Goal: Communication & Community: Participate in discussion

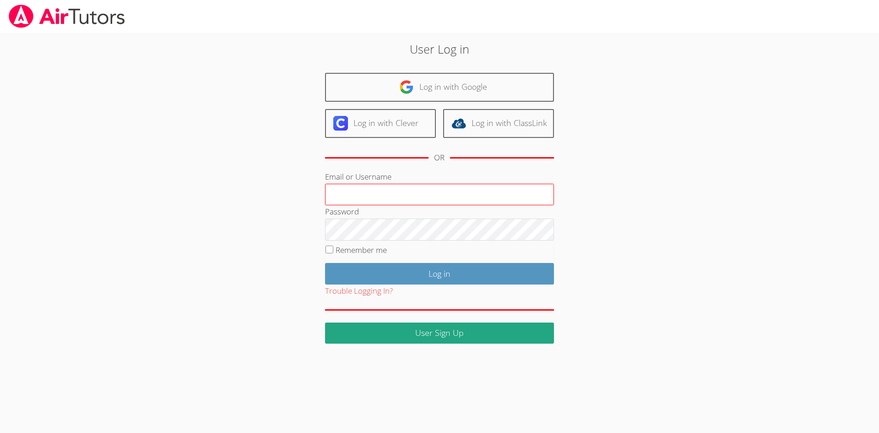
click at [374, 196] on input "Email or Username" at bounding box center [439, 195] width 229 height 22
type input "amparsons1682@yahoo.com"
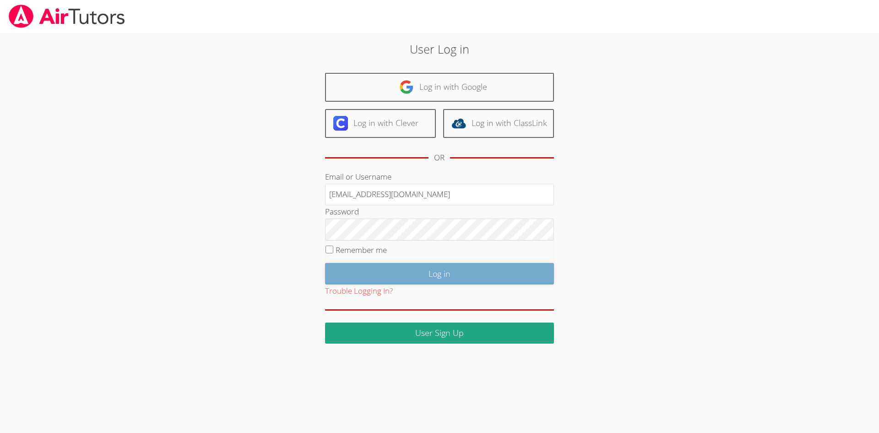
click at [418, 275] on input "Log in" at bounding box center [439, 274] width 229 height 22
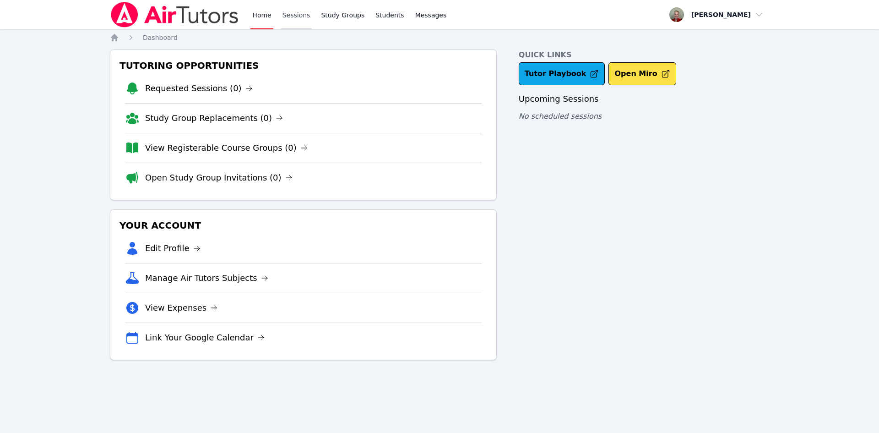
click at [295, 15] on link "Sessions" at bounding box center [297, 14] width 32 height 29
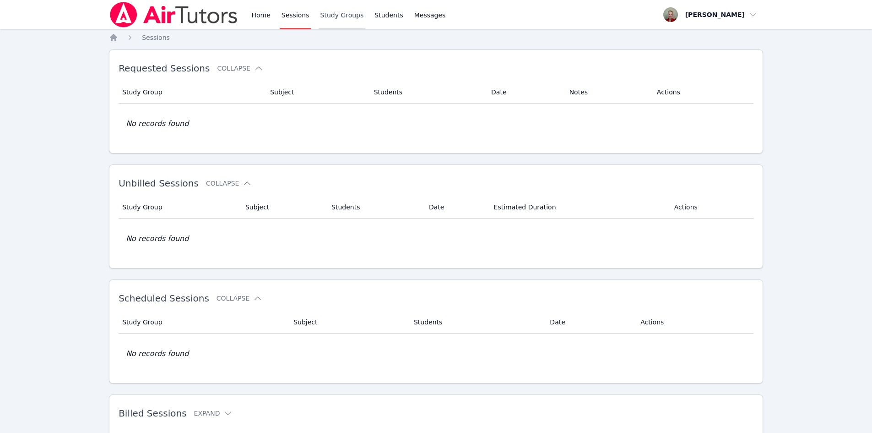
click at [334, 15] on link "Study Groups" at bounding box center [342, 14] width 47 height 29
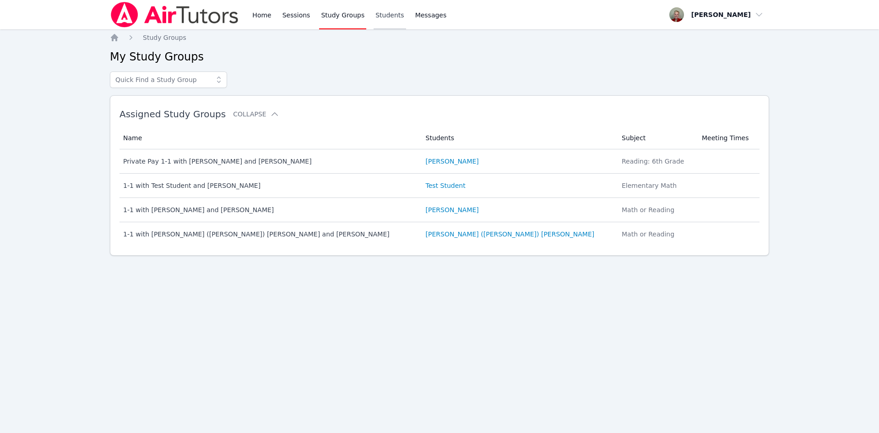
click at [381, 16] on link "Students" at bounding box center [390, 14] width 32 height 29
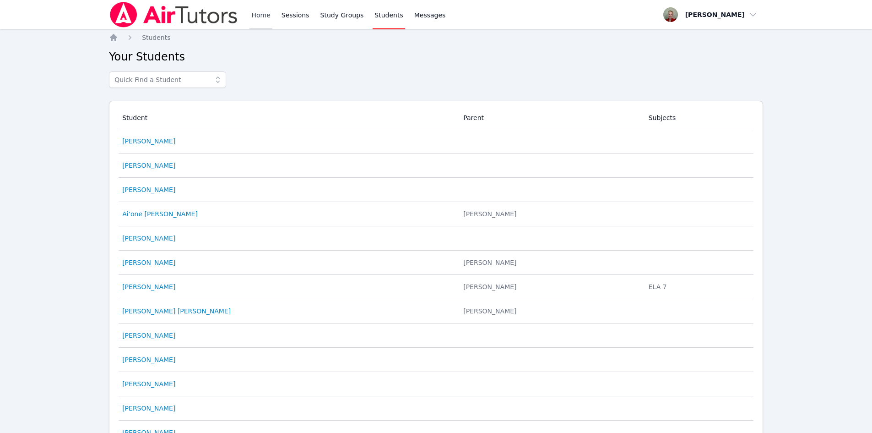
click at [261, 14] on link "Home" at bounding box center [261, 14] width 22 height 29
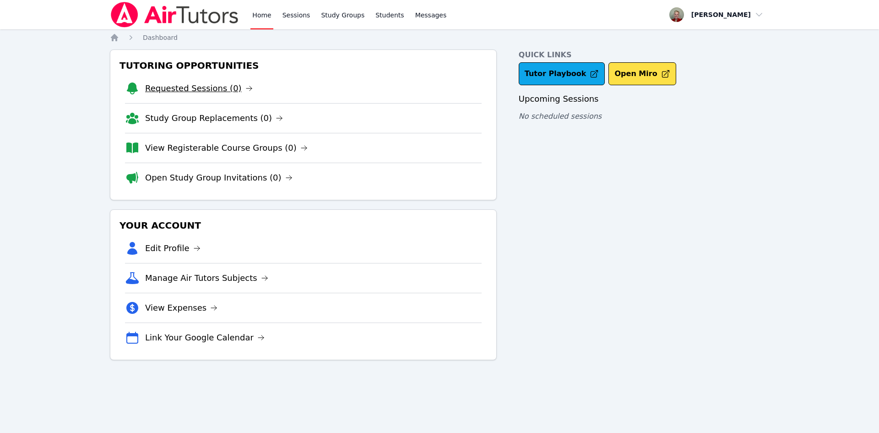
click at [206, 87] on link "Requested Sessions (0)" at bounding box center [199, 88] width 108 height 13
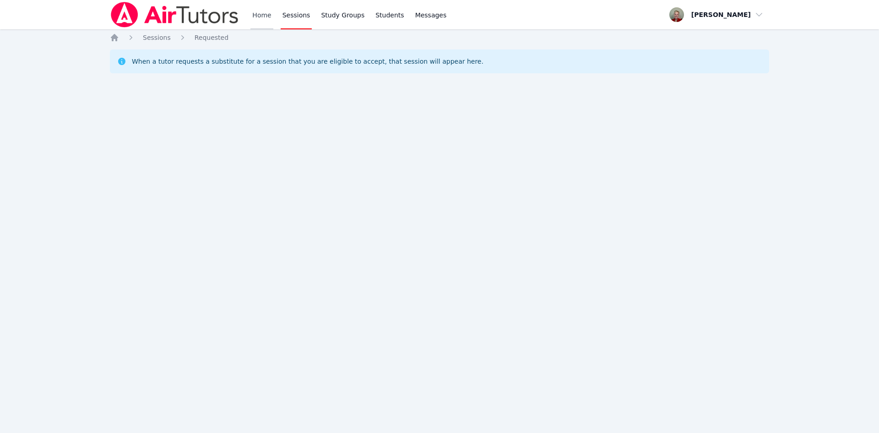
click at [259, 18] on link "Home" at bounding box center [261, 14] width 22 height 29
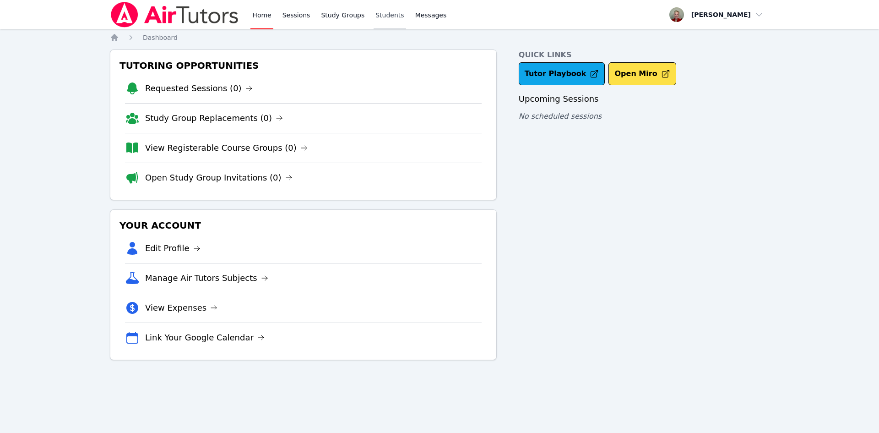
click at [381, 16] on link "Students" at bounding box center [390, 14] width 32 height 29
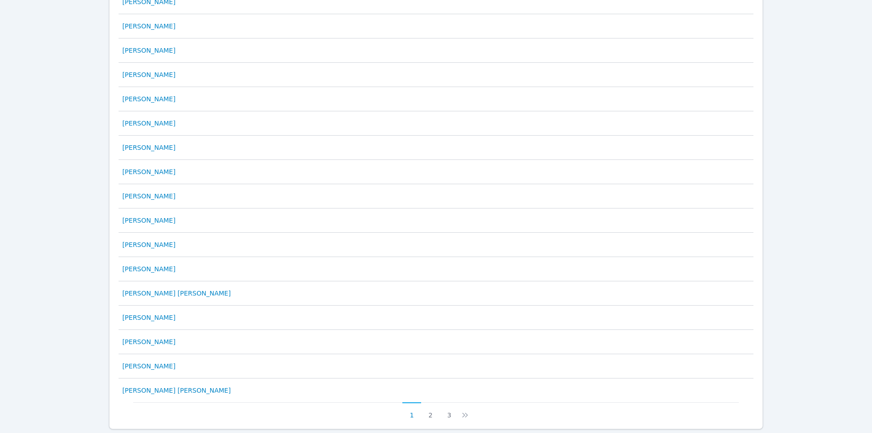
scroll to position [359, 0]
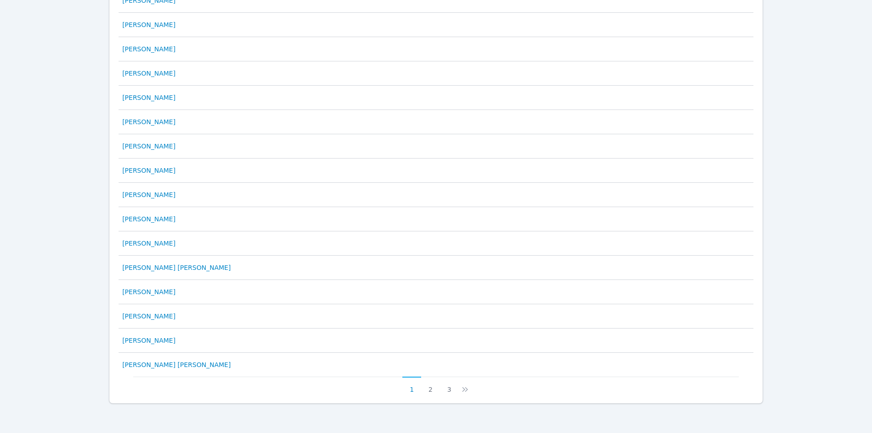
click at [452, 390] on button "3" at bounding box center [449, 384] width 19 height 17
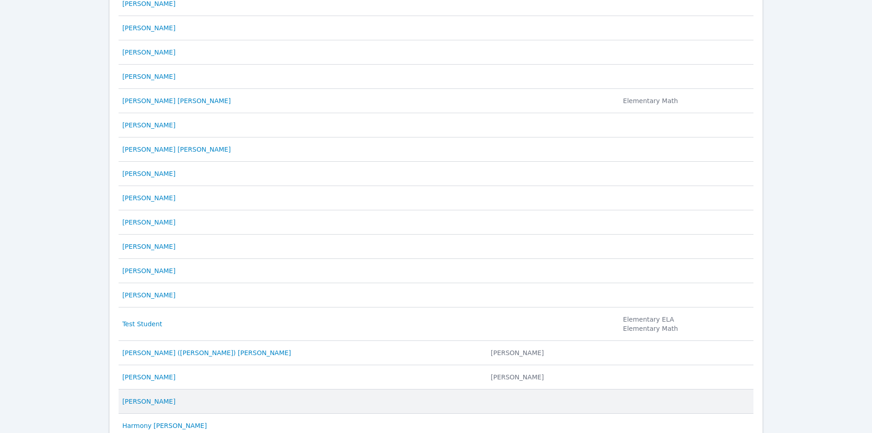
scroll to position [320, 0]
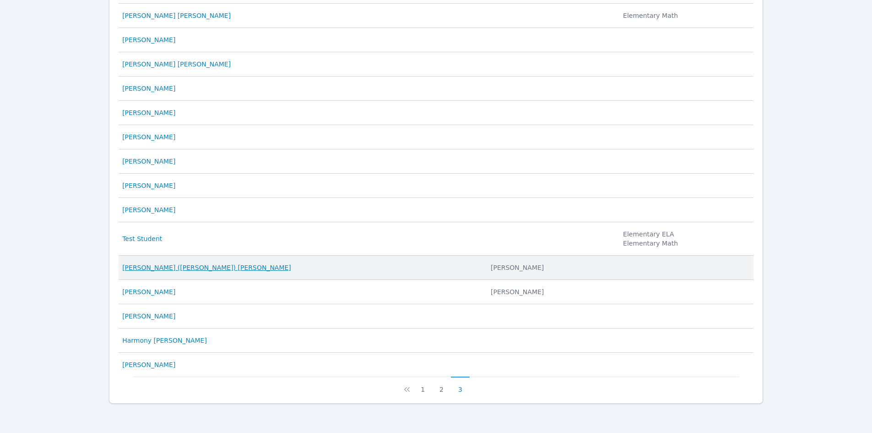
click at [186, 269] on link "[PERSON_NAME] ([PERSON_NAME]) [PERSON_NAME]" at bounding box center [206, 267] width 169 height 9
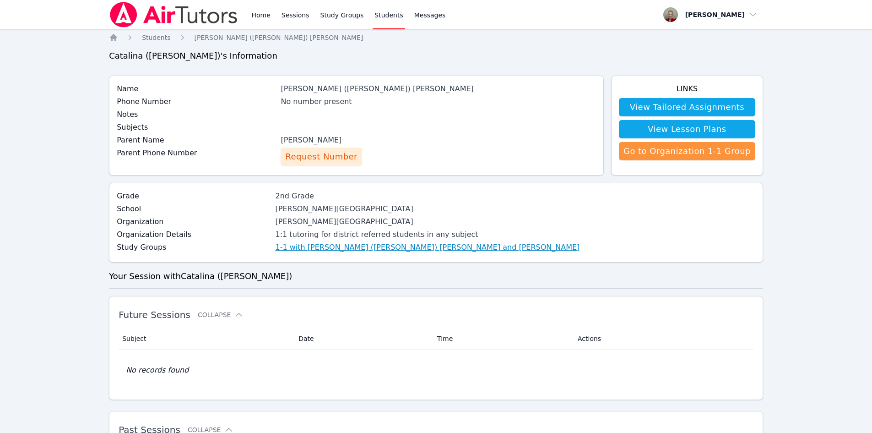
click at [304, 247] on link "1-1 with [PERSON_NAME] ([PERSON_NAME]) [PERSON_NAME] and [PERSON_NAME]" at bounding box center [428, 247] width 305 height 11
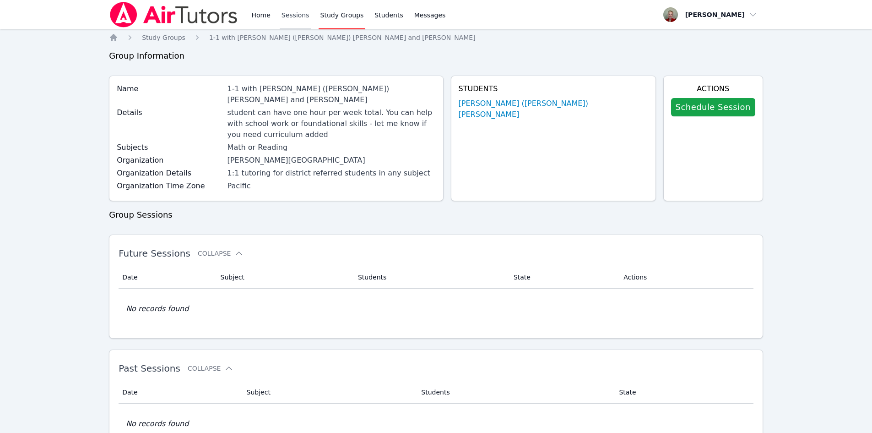
click at [294, 16] on link "Sessions" at bounding box center [296, 14] width 32 height 29
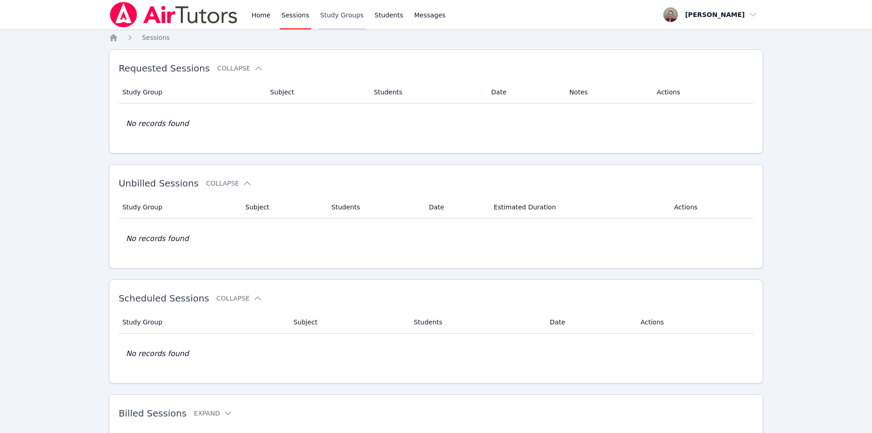
click at [320, 15] on link "Study Groups" at bounding box center [342, 14] width 47 height 29
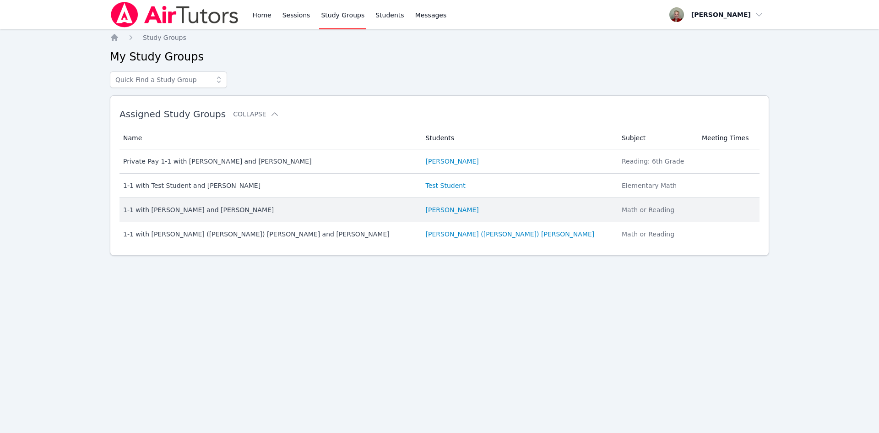
click at [236, 206] on div "1-1 with [PERSON_NAME] and [PERSON_NAME]" at bounding box center [269, 209] width 292 height 9
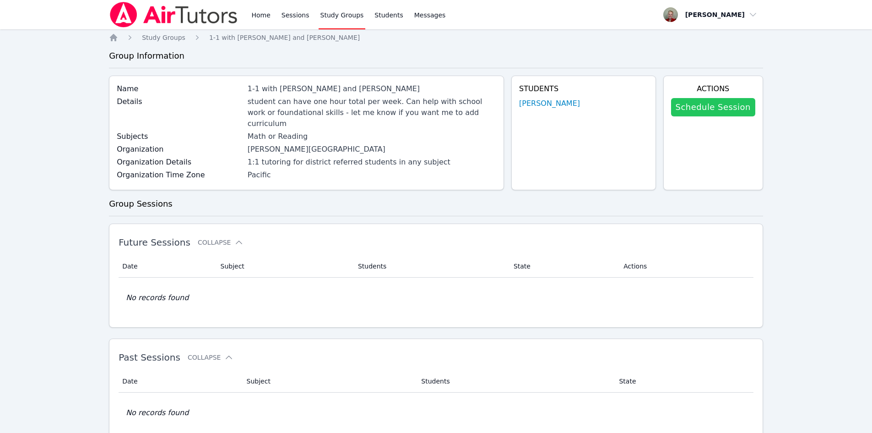
click at [721, 113] on link "Schedule Session" at bounding box center [713, 107] width 84 height 18
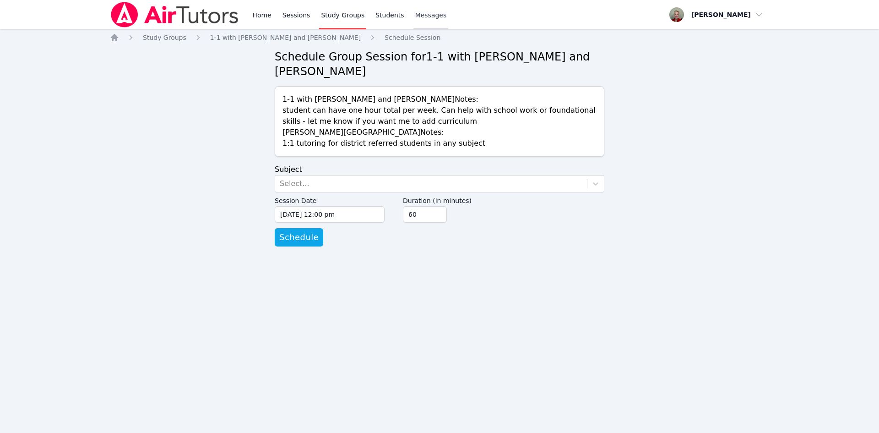
click at [417, 14] on span "Messages" at bounding box center [431, 15] width 32 height 9
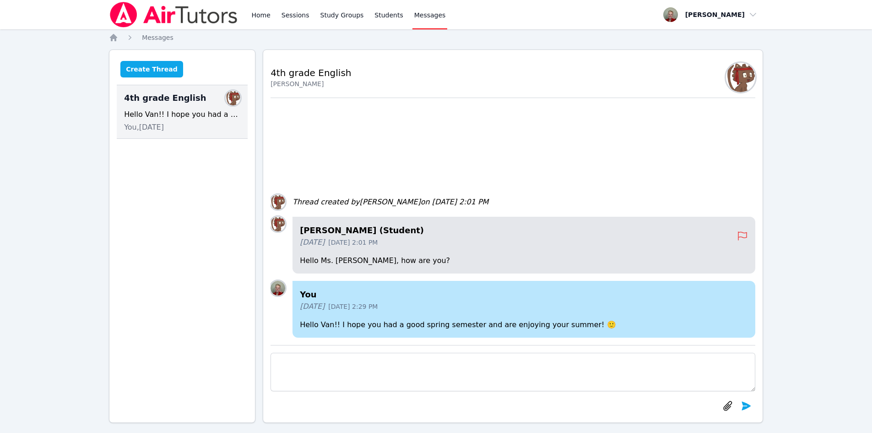
click at [142, 65] on button "Create Thread" at bounding box center [151, 69] width 63 height 16
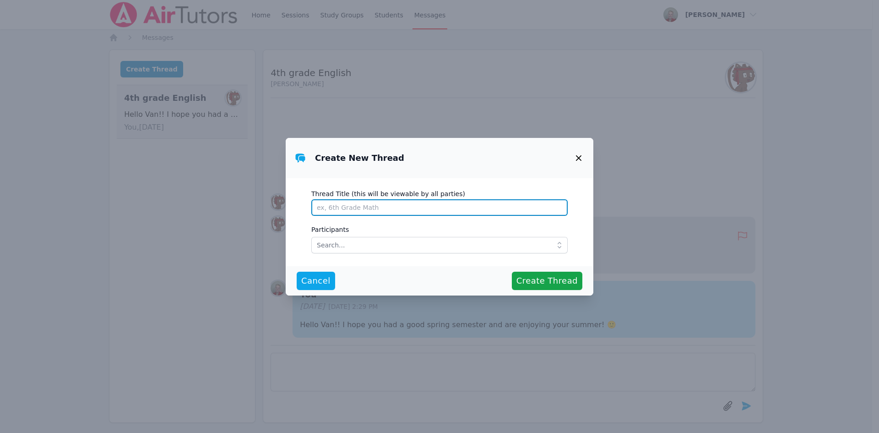
click at [384, 205] on input "Thread Title (this will be viewable by all parties)" at bounding box center [439, 207] width 256 height 16
type input "Grace"
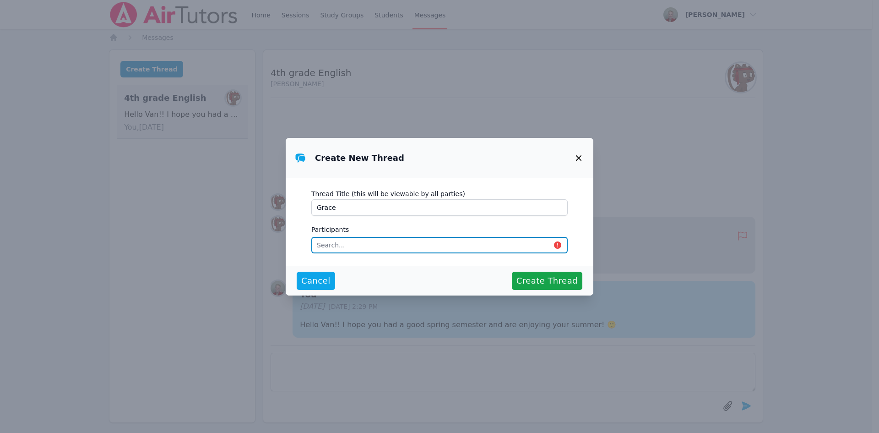
click at [343, 239] on input "text" at bounding box center [439, 245] width 256 height 16
type input "Grace"
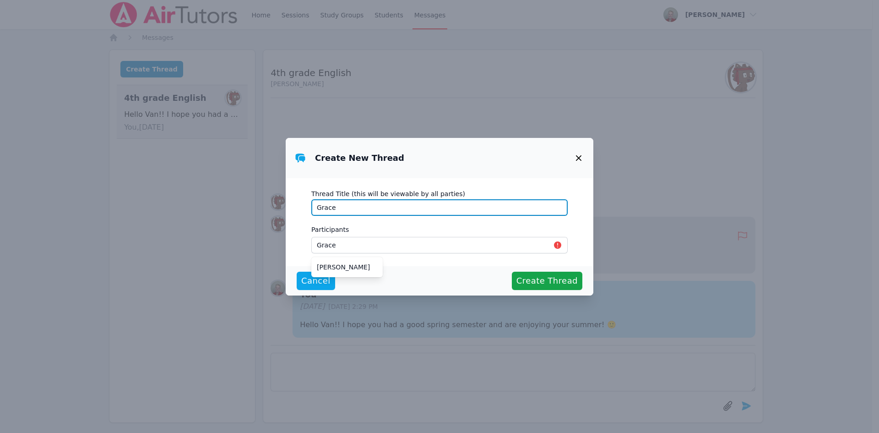
click at [443, 207] on input "Grace" at bounding box center [439, 207] width 256 height 16
type input "[PERSON_NAME]"
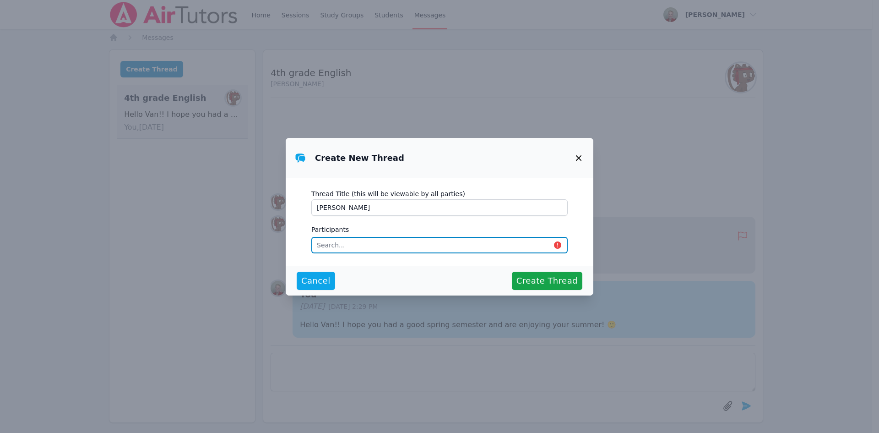
click at [392, 248] on input "text" at bounding box center [439, 245] width 256 height 16
type input "Grace"
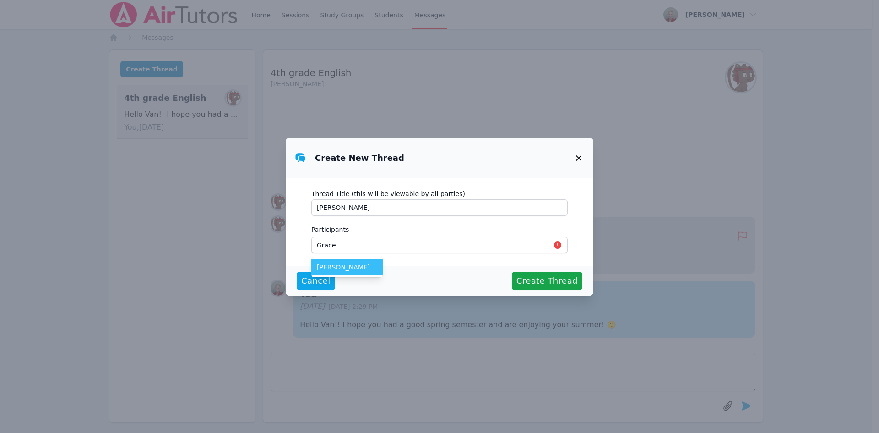
click at [360, 266] on span "[PERSON_NAME]" at bounding box center [347, 266] width 60 height 9
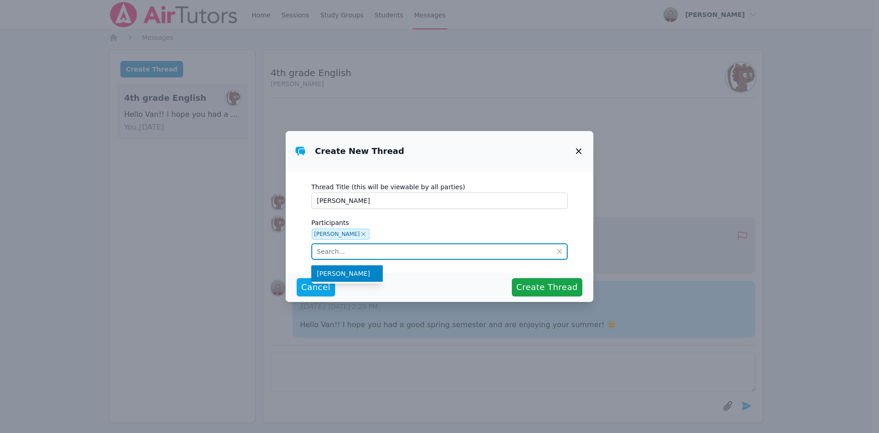
click at [424, 258] on input "text" at bounding box center [439, 251] width 256 height 16
type input "Grace"
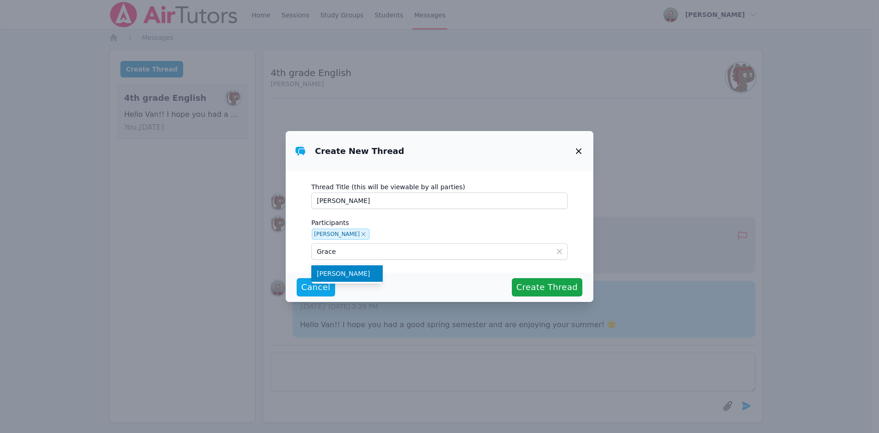
click at [460, 284] on div "Cancel Create Thread" at bounding box center [440, 287] width 286 height 18
click at [536, 287] on span "Create Thread" at bounding box center [547, 287] width 61 height 13
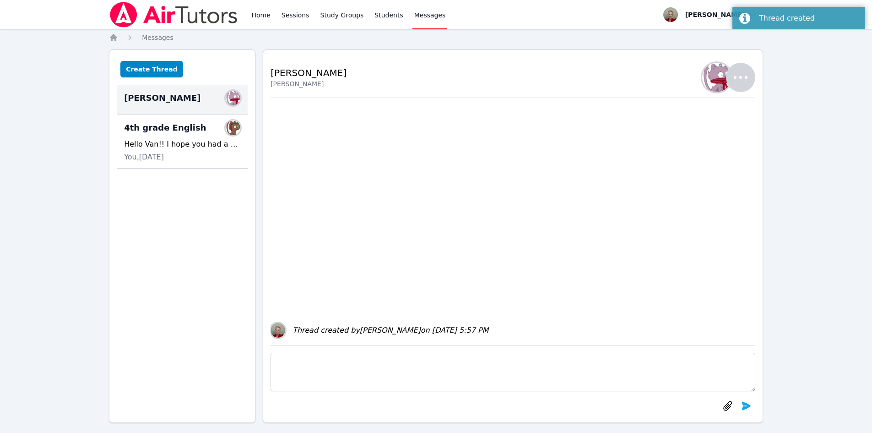
click at [332, 365] on textarea at bounding box center [513, 372] width 485 height 38
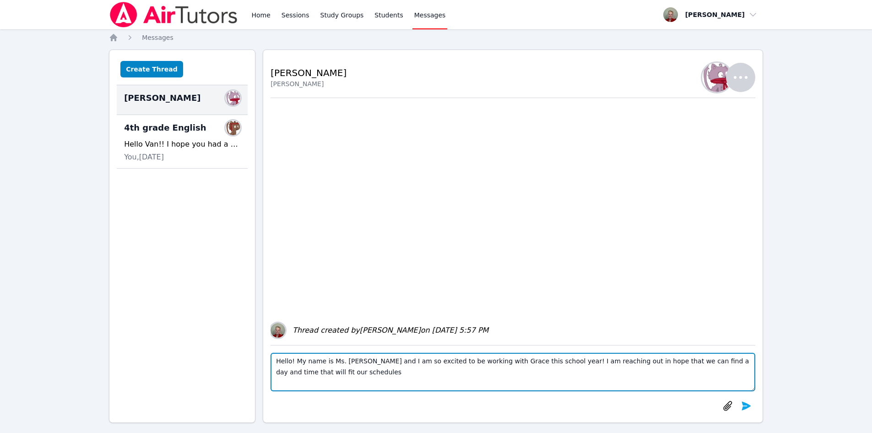
click at [604, 361] on textarea "Hello! My name is Ms. Anna and I am so excited to be working with Grace this sc…" at bounding box center [513, 372] width 485 height 38
click at [313, 367] on textarea "Hello! My name is Ms. Anna and I am so excited to be working with Grace this sc…" at bounding box center [513, 372] width 485 height 38
drag, startPoint x: 726, startPoint y: 359, endPoint x: 735, endPoint y: 368, distance: 13.3
click at [735, 368] on textarea "Hello! My name is Ms. Anna and I am so excited to be working with Grace this sc…" at bounding box center [513, 372] width 485 height 38
type textarea "Hello! My name is Ms. Anna and I am so excited to be working with Grace this sc…"
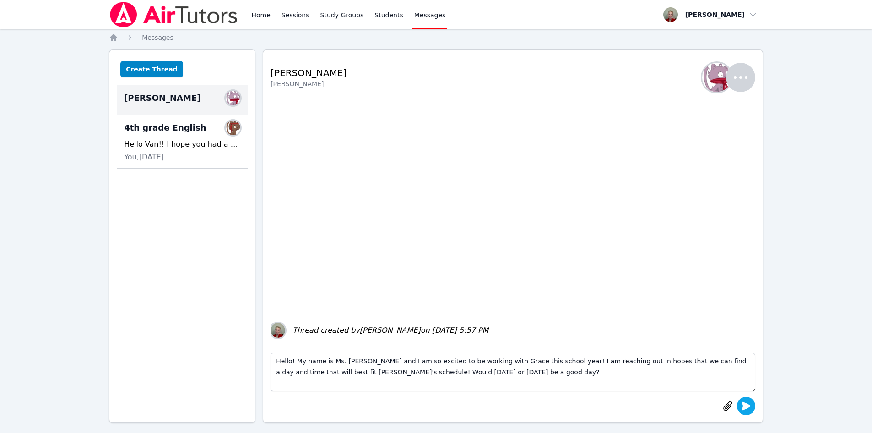
click at [746, 407] on icon "submit" at bounding box center [746, 405] width 9 height 9
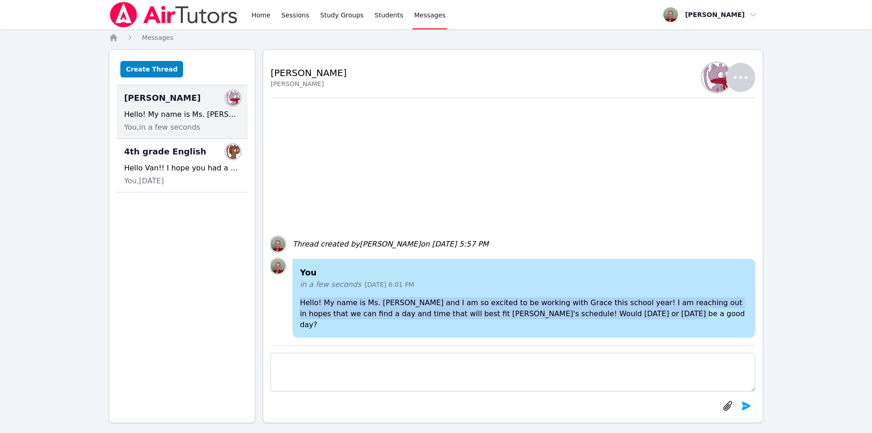
drag, startPoint x: 596, startPoint y: 324, endPoint x: 293, endPoint y: 307, distance: 303.6
click at [293, 307] on div "You in a few seconds Sep 9, 2025 6:01 PM Hello! My name is Ms. Anna and I am so…" at bounding box center [524, 298] width 463 height 79
copy p "Hello! My name is Ms. Anna and I am so excited to be working with Grace this sc…"
click at [158, 69] on button "Create Thread" at bounding box center [151, 69] width 63 height 16
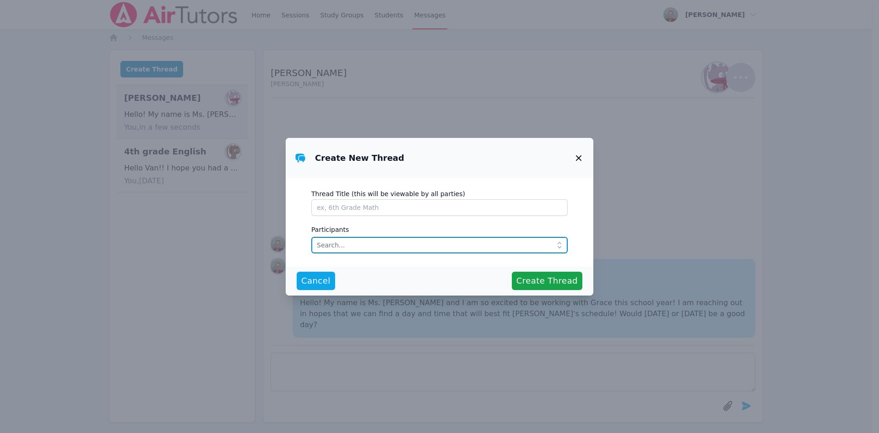
click at [426, 244] on input "text" at bounding box center [439, 245] width 256 height 16
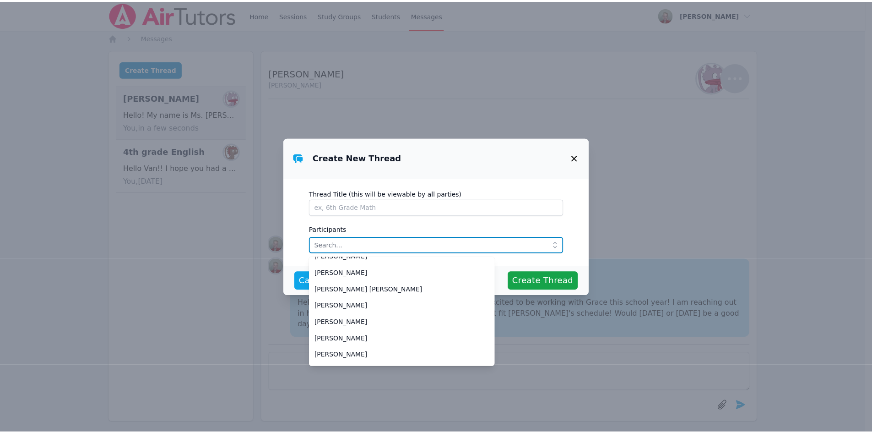
scroll to position [223, 0]
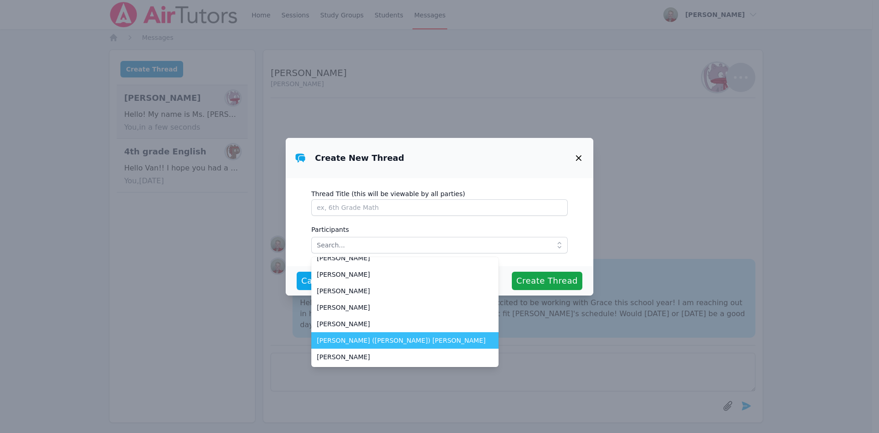
click at [385, 342] on span "[PERSON_NAME] ([PERSON_NAME]) [PERSON_NAME]" at bounding box center [405, 340] width 176 height 9
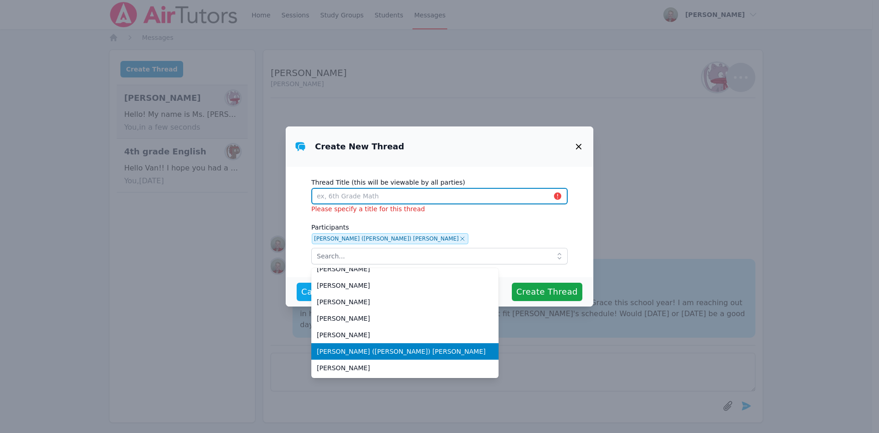
click at [359, 196] on input "Thread Title (this will be viewable by all parties)" at bounding box center [439, 196] width 256 height 16
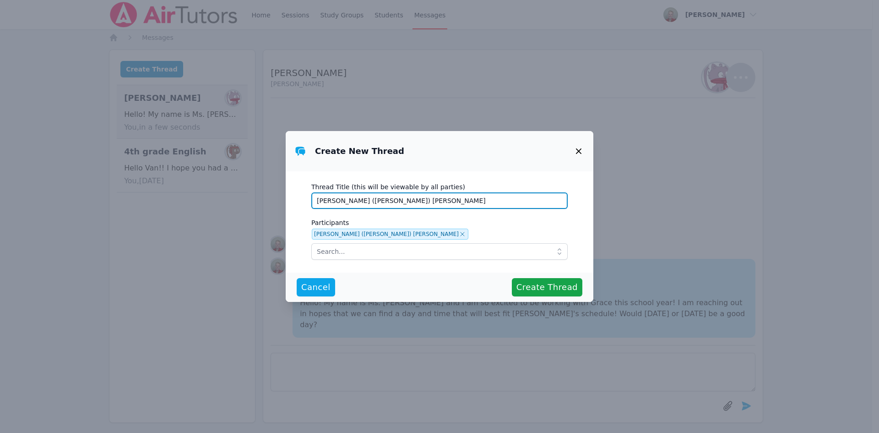
type input "[PERSON_NAME] ([PERSON_NAME]) [PERSON_NAME]"
click at [446, 283] on div "Cancel Create Thread" at bounding box center [440, 287] width 286 height 18
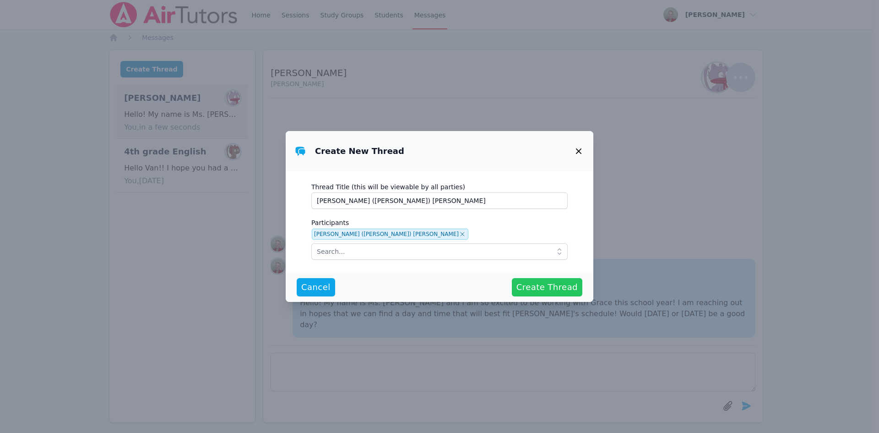
click at [533, 287] on span "Create Thread" at bounding box center [547, 287] width 61 height 13
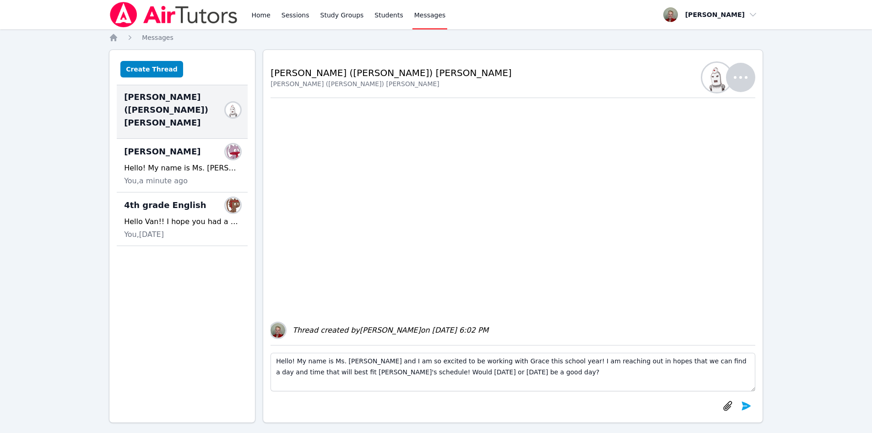
click at [483, 362] on textarea "Hello! My name is Ms. Anna and I am so excited to be working with Grace this sc…" at bounding box center [513, 372] width 485 height 38
click at [292, 374] on textarea "Hello! My name is Ms. Anna and I am so excited to be working with Lina this sch…" at bounding box center [513, 372] width 485 height 38
click at [484, 378] on textarea "Hello! My name is Ms. Anna and I am so excited to be working with Lina this sch…" at bounding box center [513, 372] width 485 height 38
type textarea "Hello! My name is Ms. Anna and I am so excited to be working with Lina this sch…"
click at [744, 408] on icon "submit" at bounding box center [746, 405] width 9 height 9
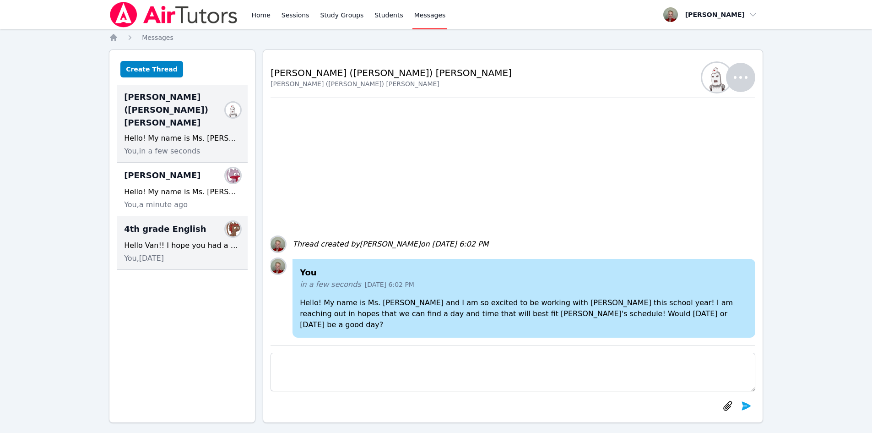
click at [225, 240] on div "Hello Van!! I hope you had a good spring semester and are enjoying your summer!…" at bounding box center [182, 245] width 116 height 11
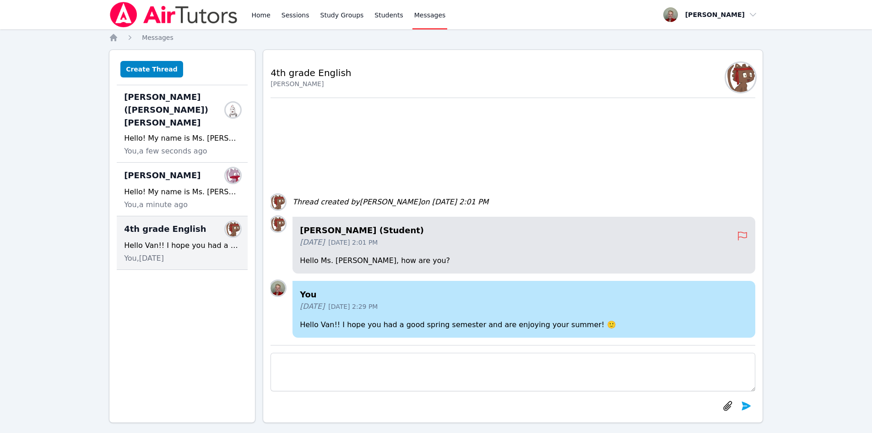
drag, startPoint x: 232, startPoint y: 218, endPoint x: 744, endPoint y: 82, distance: 529.7
click at [744, 82] on img at bounding box center [740, 77] width 29 height 29
click at [295, 78] on h2 "4th grade English" at bounding box center [311, 72] width 81 height 13
click at [737, 78] on img at bounding box center [740, 77] width 29 height 29
click at [201, 222] on div "4th grade English Members" at bounding box center [182, 229] width 116 height 15
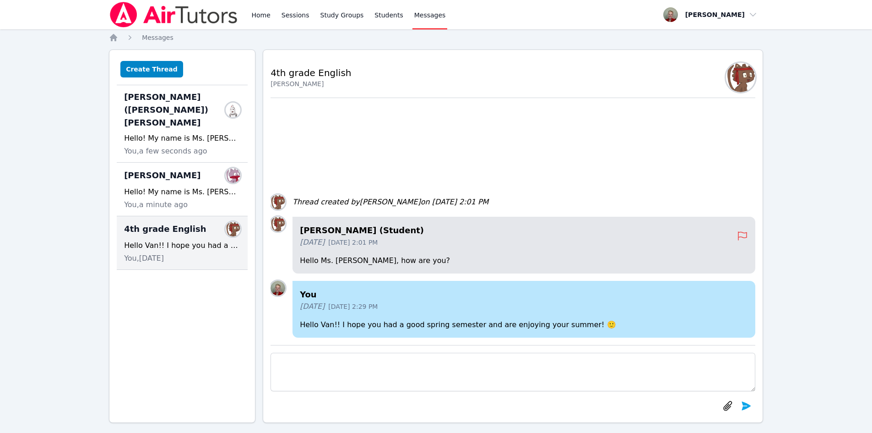
drag, startPoint x: 196, startPoint y: 216, endPoint x: 179, endPoint y: 272, distance: 58.4
click at [179, 272] on div "Create Thread Catalina (Lina) Von Schulz Members Hello! My name is Ms. Anna and…" at bounding box center [182, 235] width 147 height 373
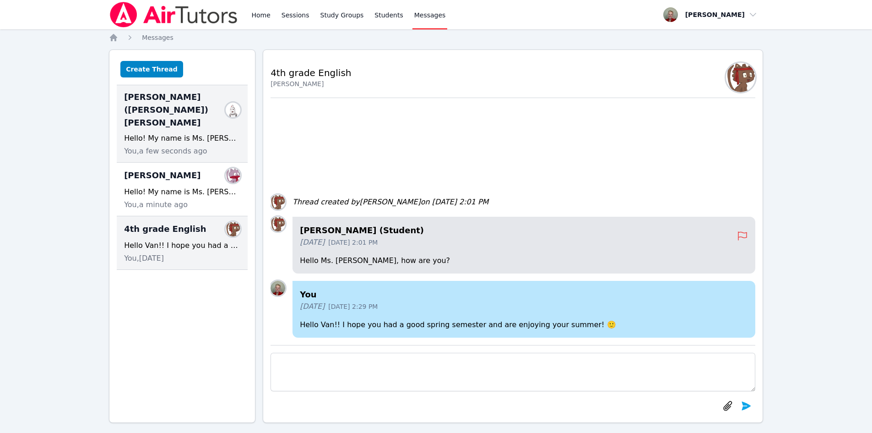
click at [172, 103] on span "[PERSON_NAME] ([PERSON_NAME]) [PERSON_NAME]" at bounding box center [176, 110] width 105 height 38
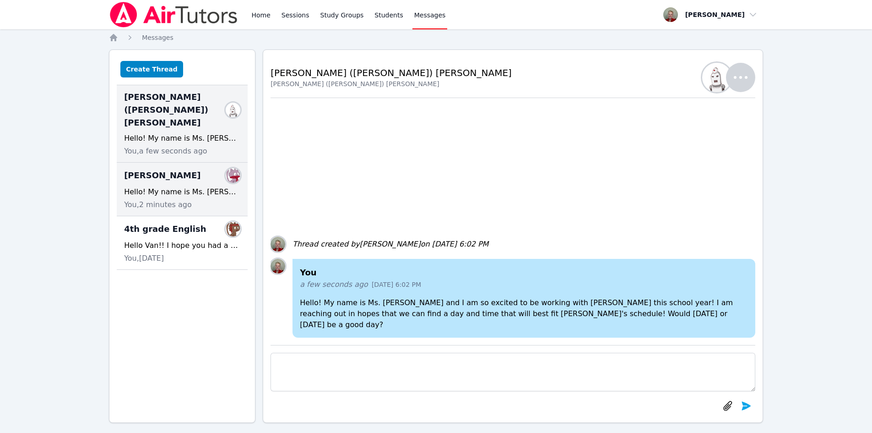
click at [178, 186] on div "Hello! My name is Ms. Anna and I am so excited to be working with Grace this sc…" at bounding box center [182, 191] width 116 height 11
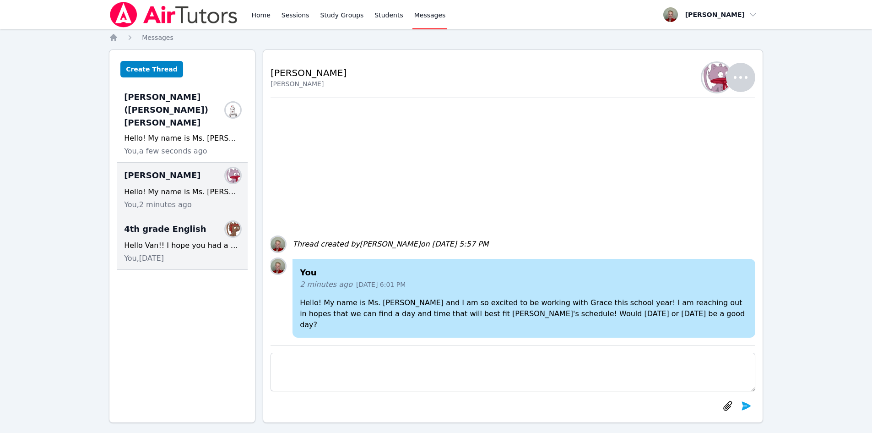
click at [208, 253] on div "You, 3 months ago" at bounding box center [182, 258] width 116 height 11
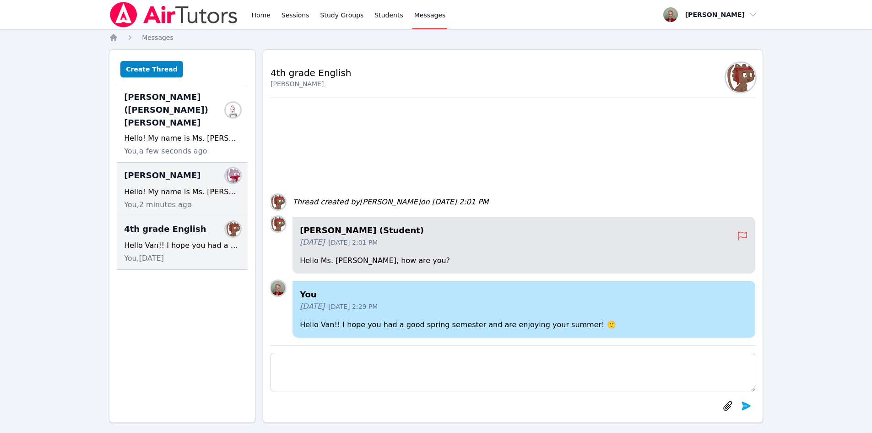
click at [200, 186] on div "Hello! My name is Ms. Anna and I am so excited to be working with Grace this sc…" at bounding box center [182, 191] width 116 height 11
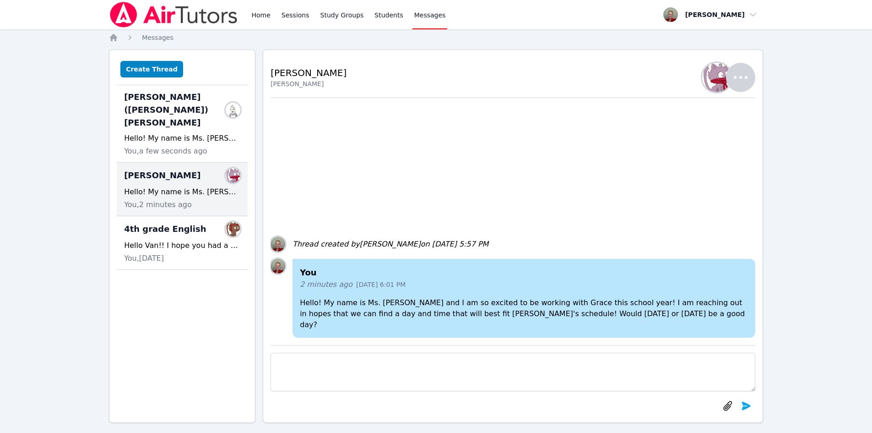
click at [741, 78] on icon "button" at bounding box center [741, 77] width 14 height 3
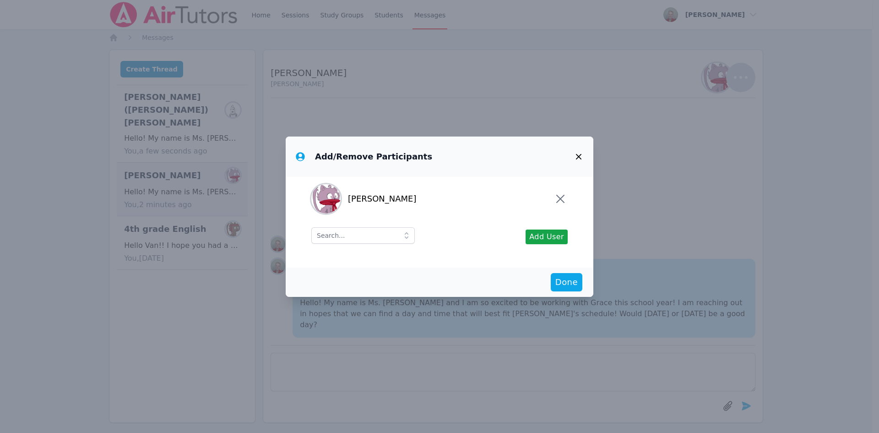
click at [576, 153] on icon "button" at bounding box center [578, 156] width 11 height 11
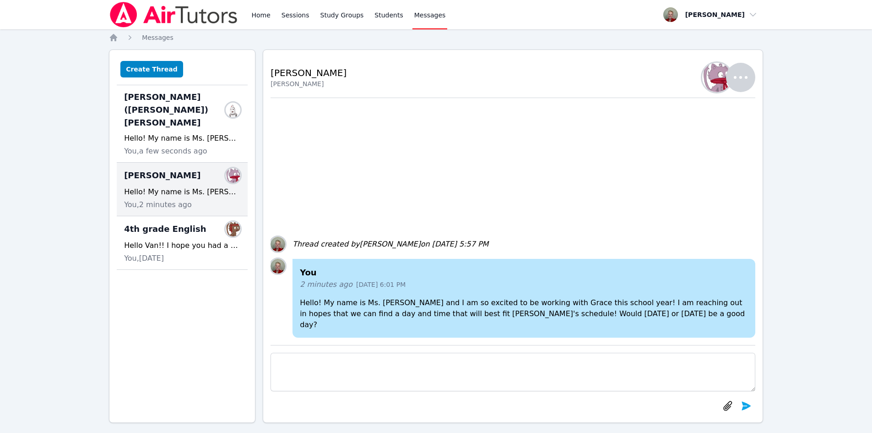
click at [740, 82] on icon "button" at bounding box center [741, 77] width 22 height 22
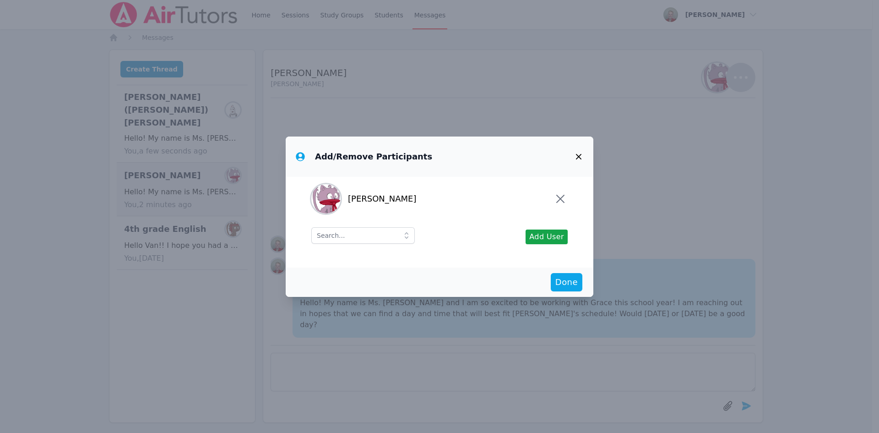
click at [402, 234] on icon at bounding box center [406, 235] width 9 height 9
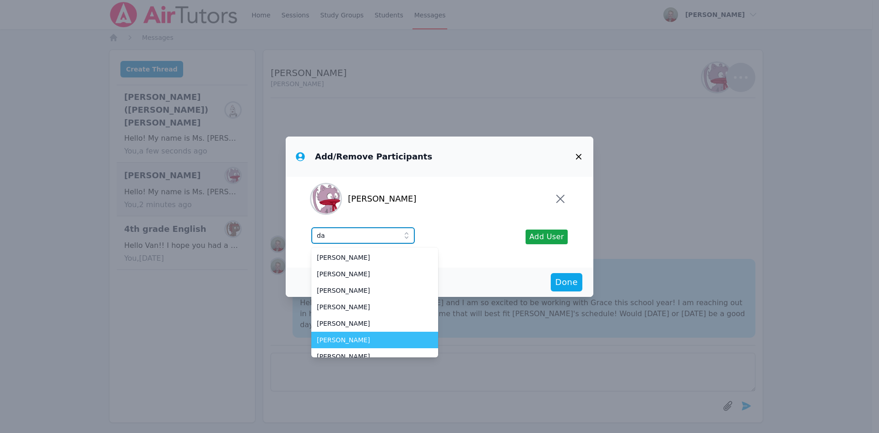
type input "da"
click at [371, 335] on span "[PERSON_NAME]" at bounding box center [375, 339] width 116 height 9
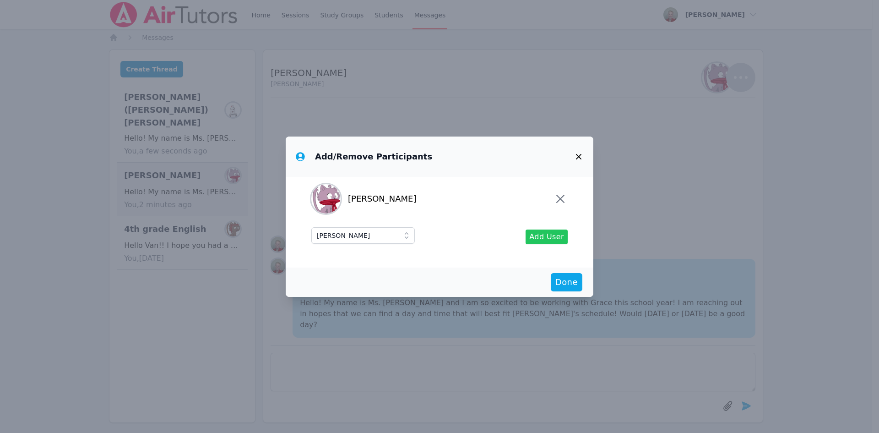
click at [538, 238] on span "Add User" at bounding box center [546, 236] width 35 height 11
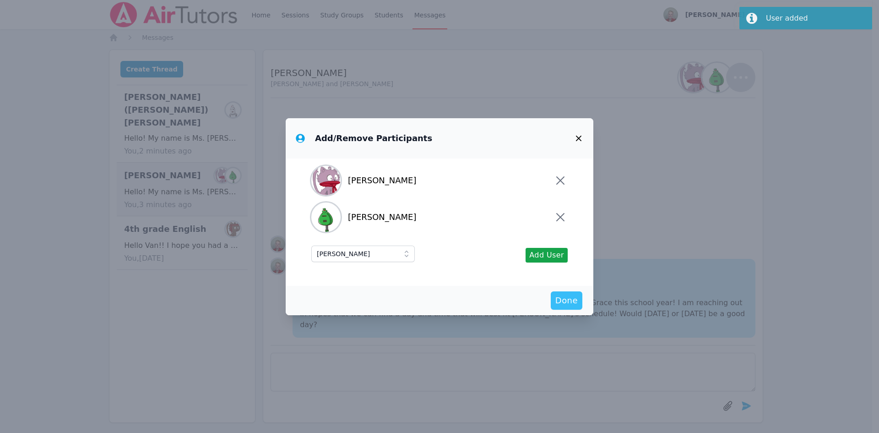
click at [561, 300] on span "Done" at bounding box center [566, 300] width 22 height 13
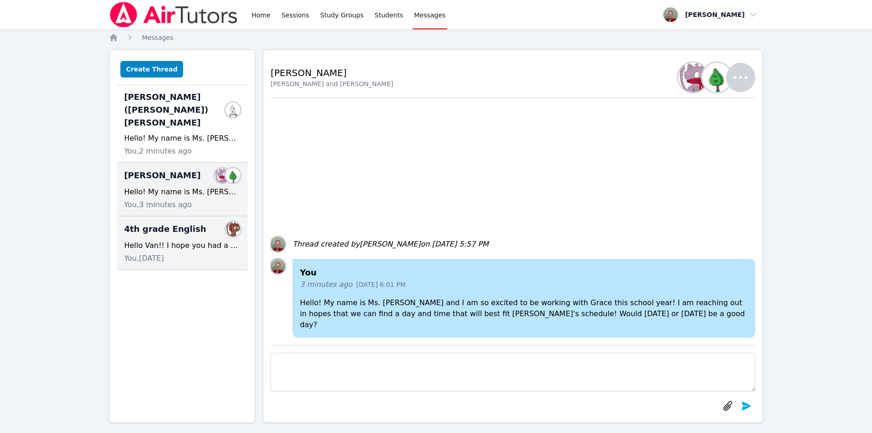
click at [176, 240] on div "Hello Van!! I hope you had a good spring semester and are enjoying your summer!…" at bounding box center [182, 245] width 116 height 11
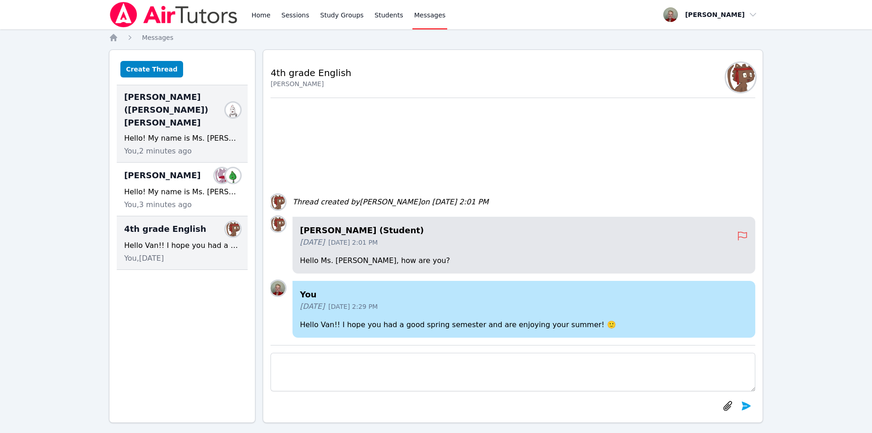
click at [170, 98] on span "[PERSON_NAME] ([PERSON_NAME]) [PERSON_NAME]" at bounding box center [176, 110] width 105 height 38
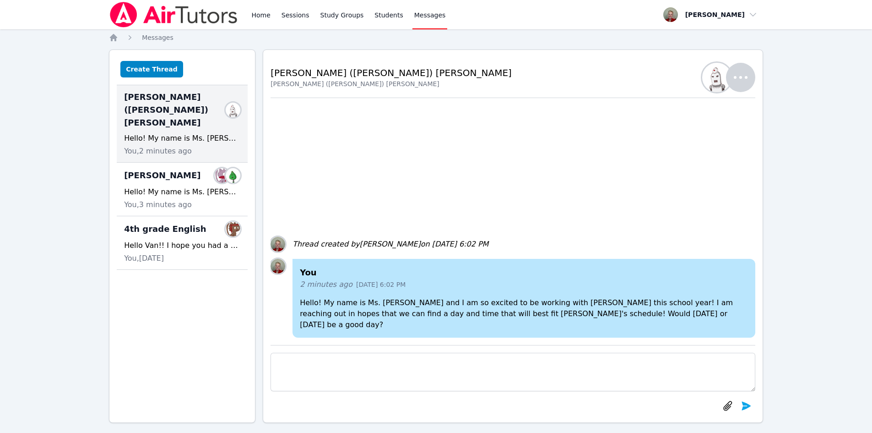
click at [736, 76] on icon "button" at bounding box center [741, 77] width 14 height 3
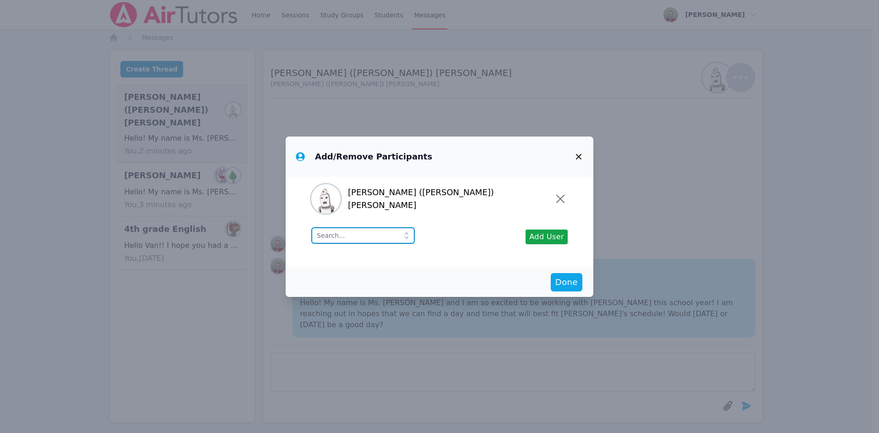
click at [382, 234] on input "text" at bounding box center [362, 235] width 103 height 16
type input "X"
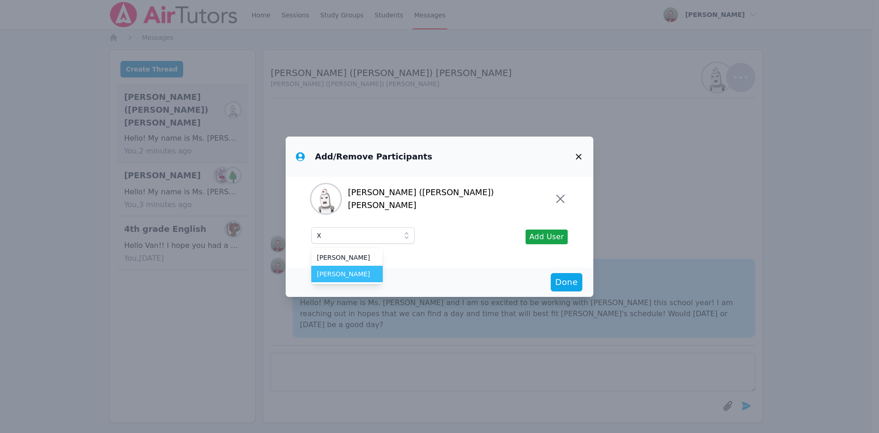
click at [312, 275] on li "[PERSON_NAME]" at bounding box center [346, 274] width 71 height 16
click at [541, 238] on span "Add User" at bounding box center [546, 236] width 35 height 11
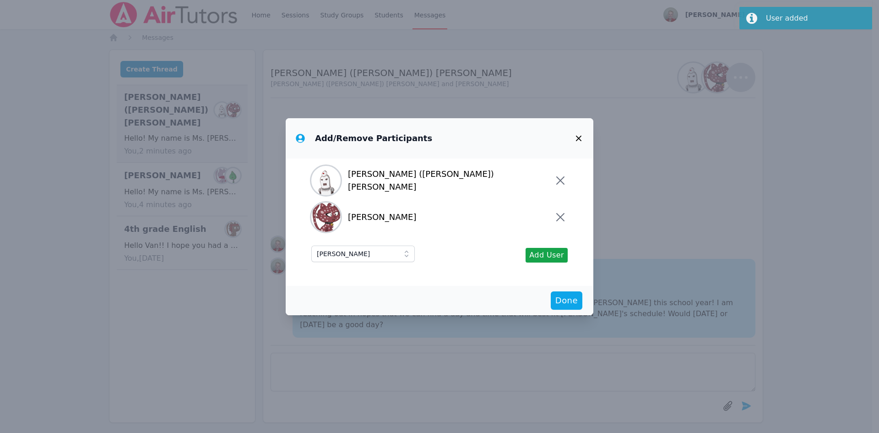
click at [579, 136] on icon "button" at bounding box center [578, 138] width 11 height 11
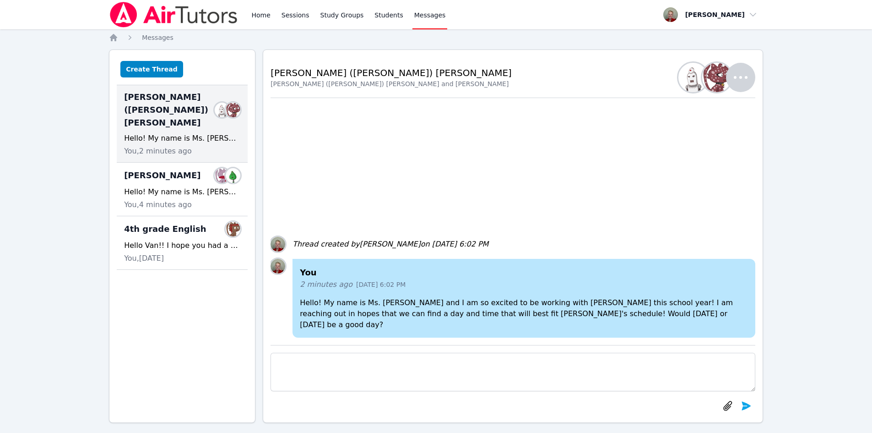
click at [747, 77] on icon "button" at bounding box center [741, 77] width 14 height 3
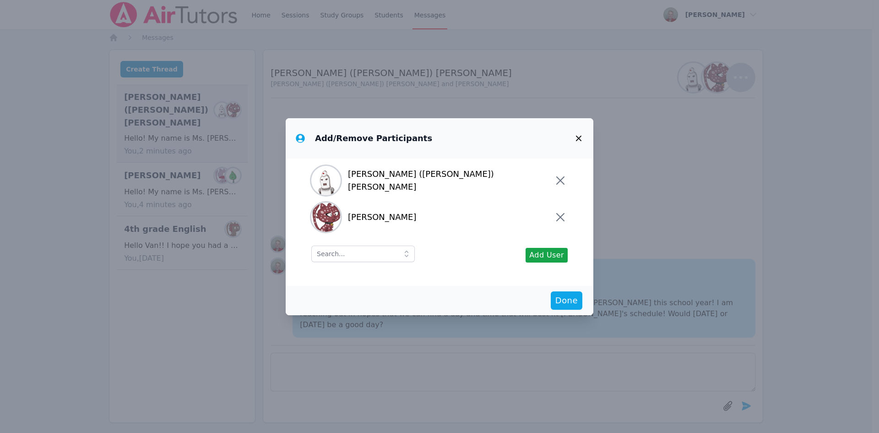
click at [553, 183] on icon "button" at bounding box center [560, 180] width 15 height 15
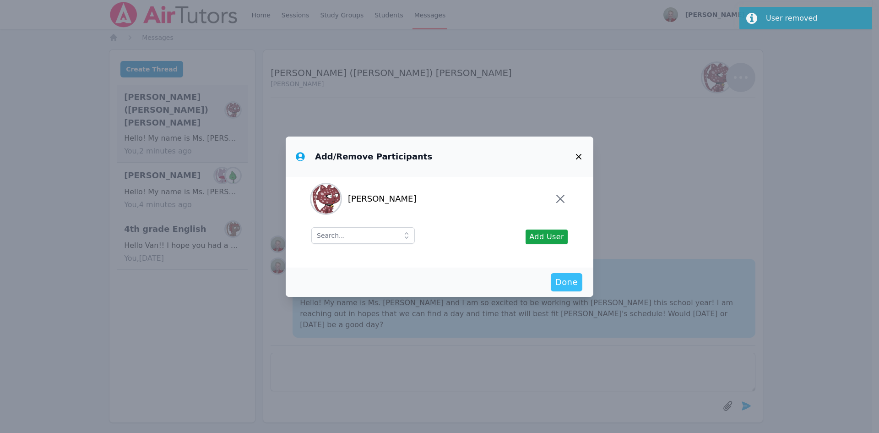
click at [561, 283] on span "Done" at bounding box center [566, 282] width 22 height 13
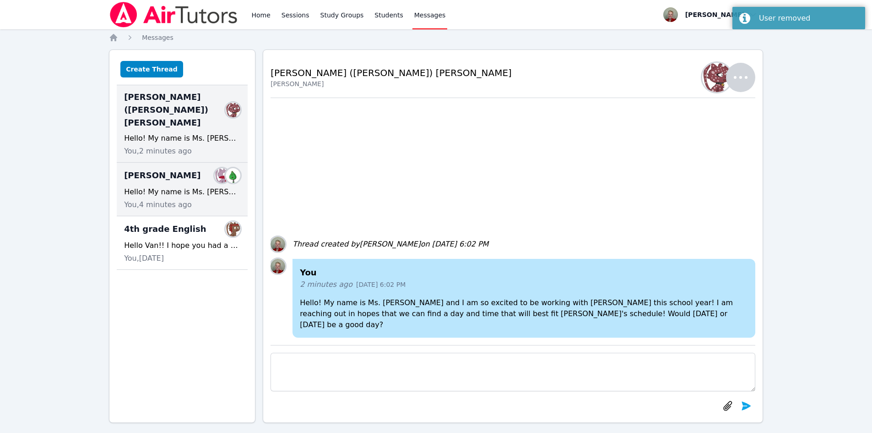
click at [167, 168] on div "Grace Campagna Members" at bounding box center [182, 175] width 116 height 15
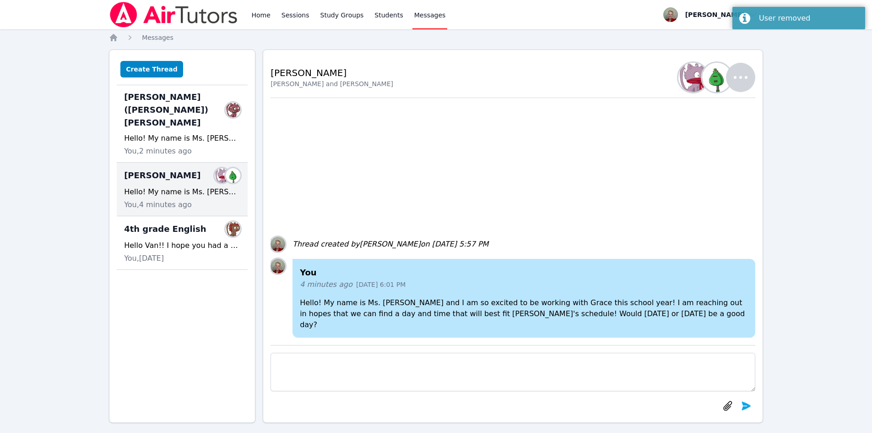
click at [743, 78] on icon "button" at bounding box center [741, 77] width 22 height 22
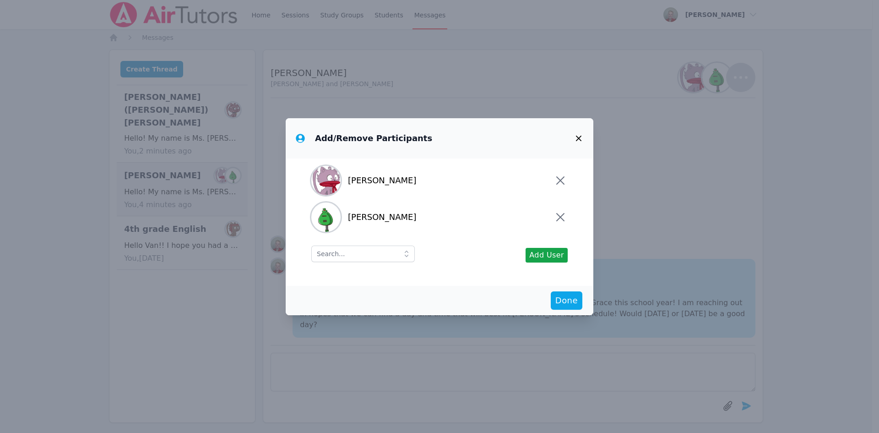
click at [553, 177] on icon "button" at bounding box center [560, 180] width 15 height 15
click at [556, 180] on icon "button" at bounding box center [560, 180] width 15 height 15
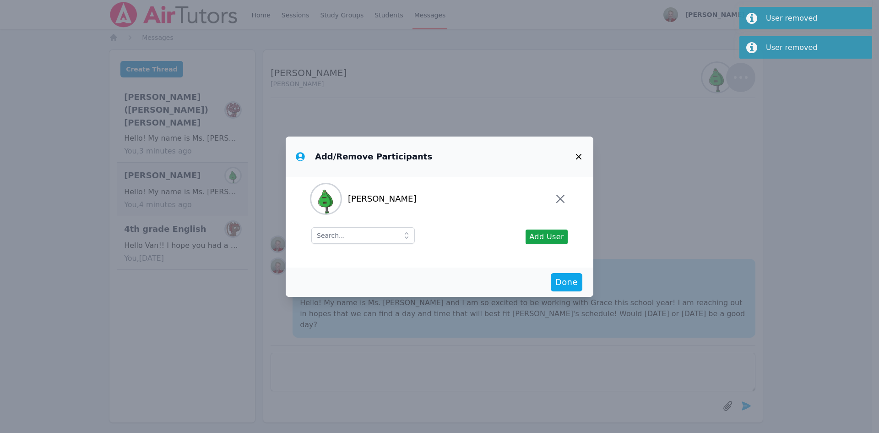
click at [586, 155] on button "button" at bounding box center [579, 157] width 22 height 22
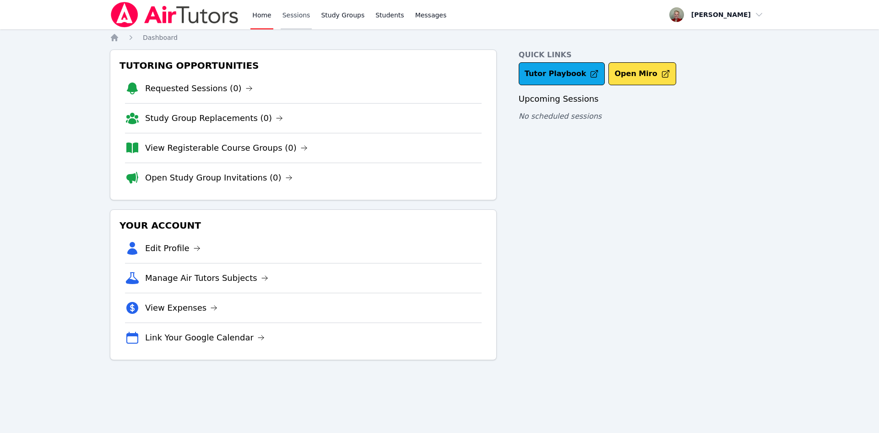
click at [292, 15] on link "Sessions" at bounding box center [297, 14] width 32 height 29
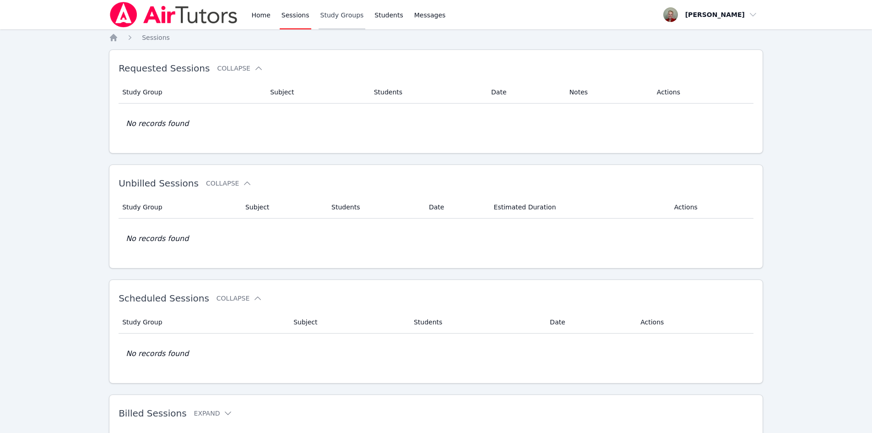
click at [345, 18] on link "Study Groups" at bounding box center [342, 14] width 47 height 29
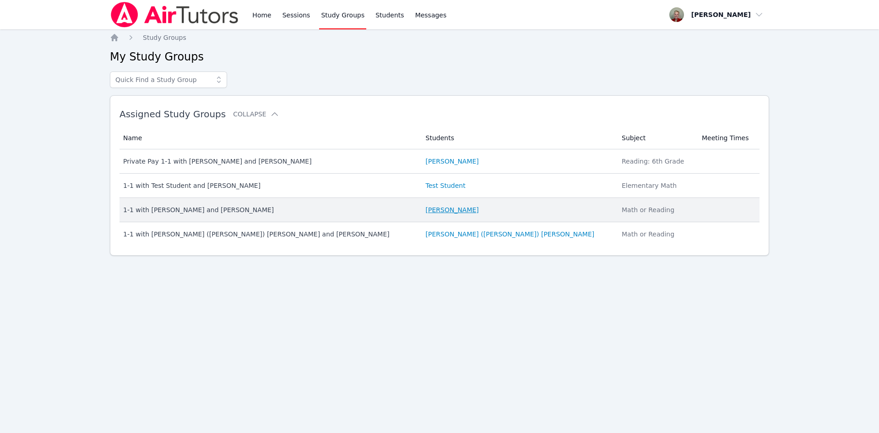
click at [446, 208] on link "[PERSON_NAME]" at bounding box center [452, 209] width 53 height 9
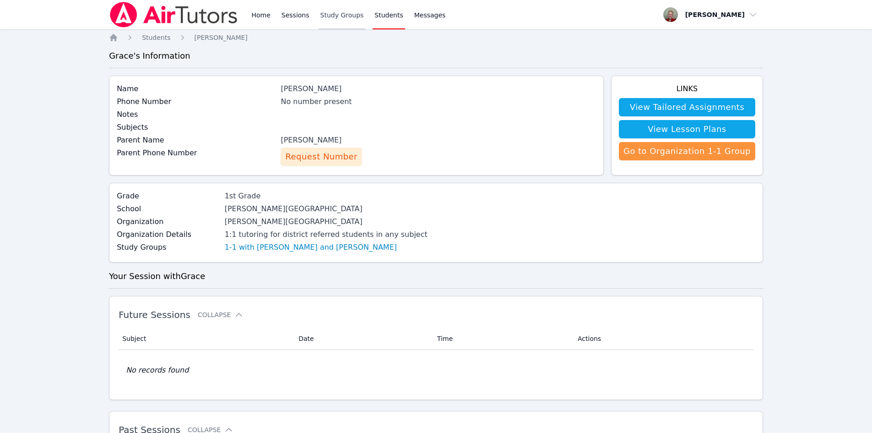
click at [336, 20] on link "Study Groups" at bounding box center [342, 14] width 47 height 29
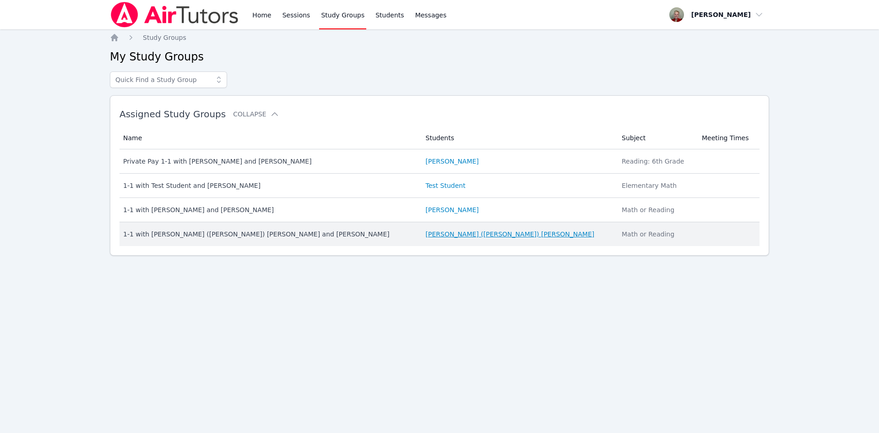
click at [431, 236] on link "[PERSON_NAME] ([PERSON_NAME]) [PERSON_NAME]" at bounding box center [510, 233] width 169 height 9
